Goal: Find specific page/section: Find specific page/section

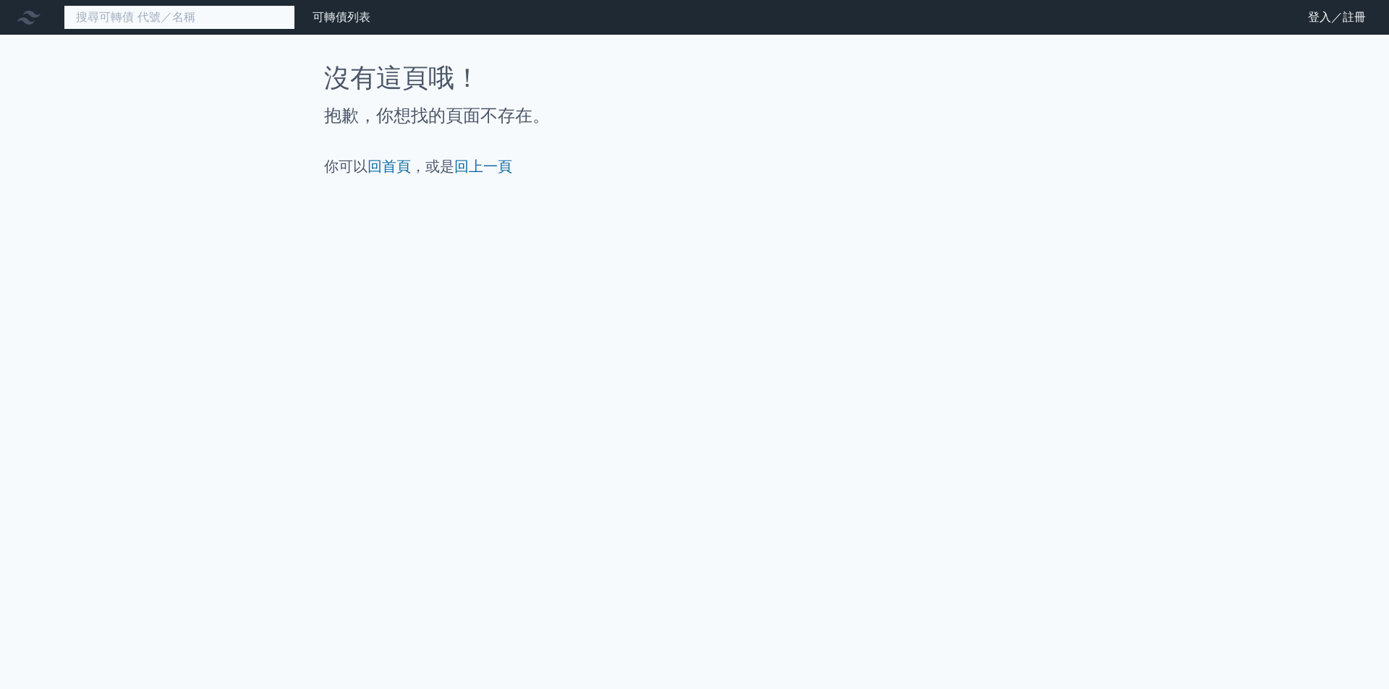
click at [243, 22] on input at bounding box center [179, 17] width 231 height 25
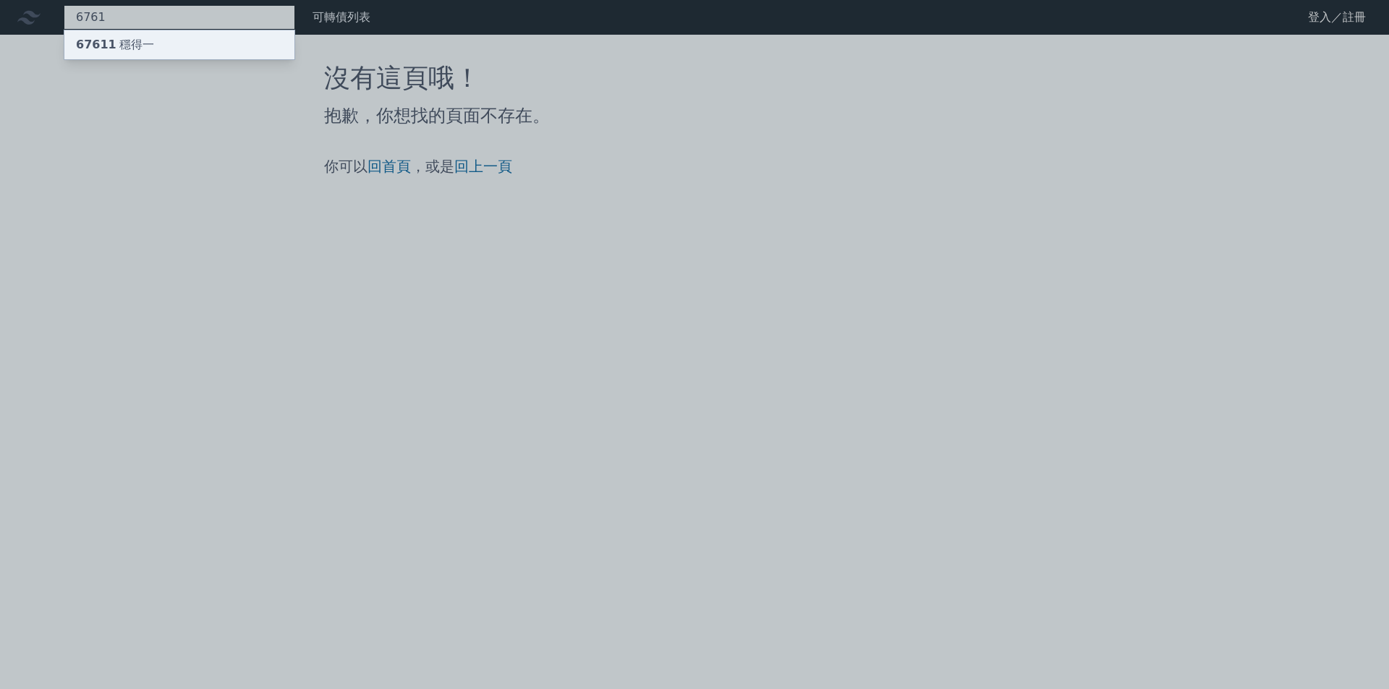
type input "6761"
click at [226, 41] on div "67611 穩得一" at bounding box center [179, 44] width 230 height 29
